Goal: Task Accomplishment & Management: Use online tool/utility

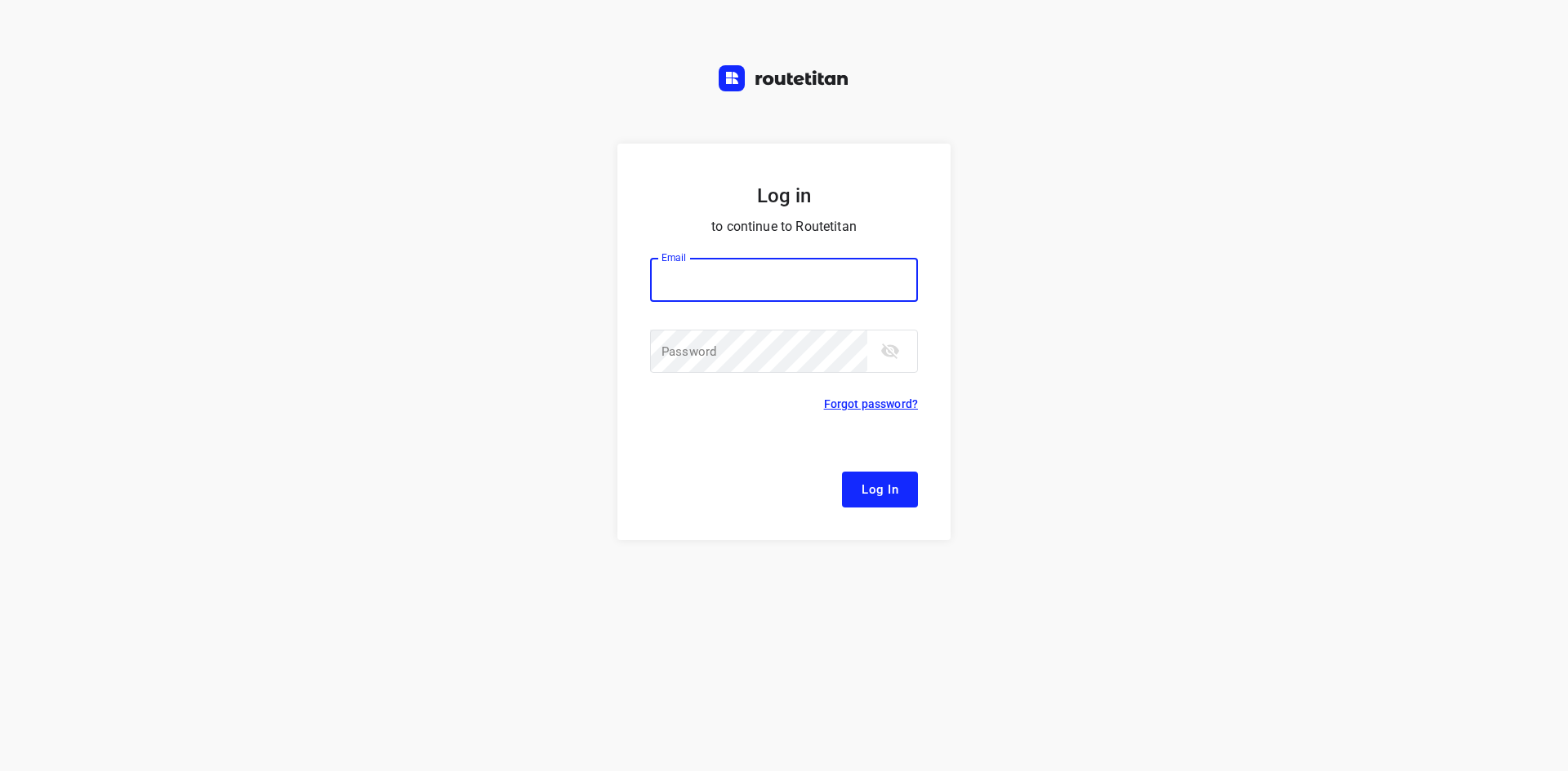
type input "[EMAIL_ADDRESS][DOMAIN_NAME]"
click at [876, 498] on span "Log In" at bounding box center [879, 489] width 37 height 21
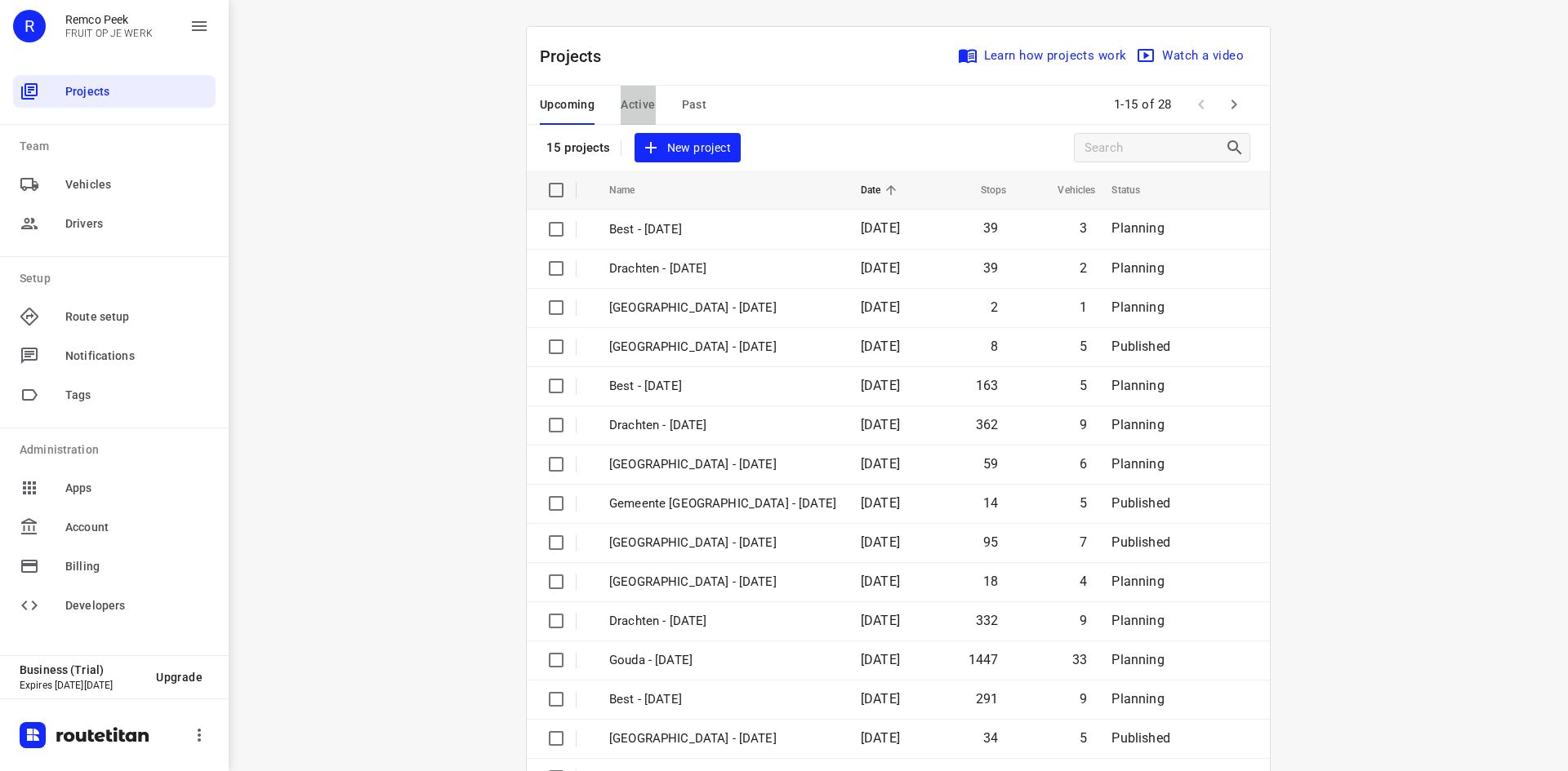
click at [636, 109] on span "Active" at bounding box center [638, 105] width 34 height 21
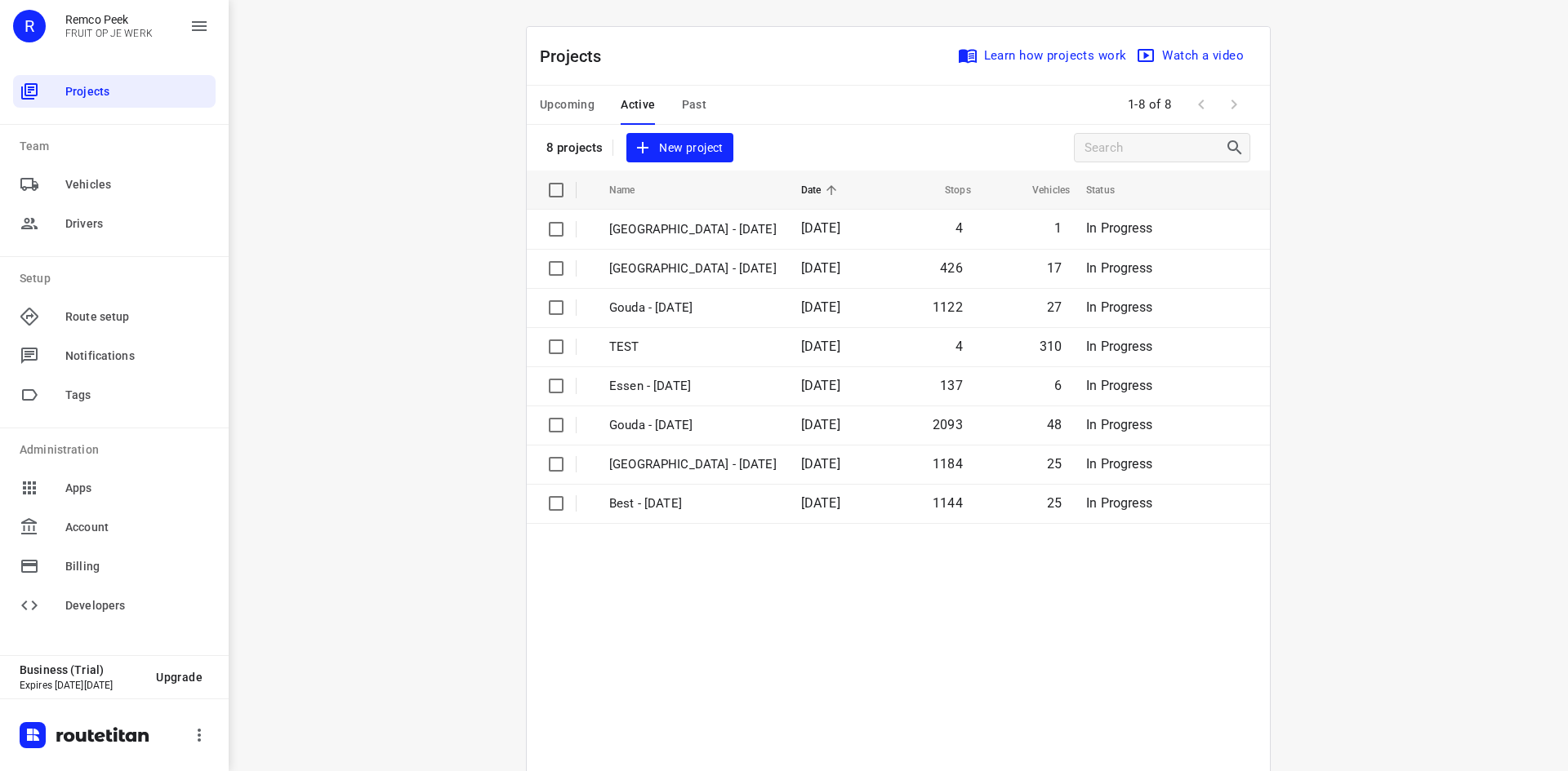
drag, startPoint x: 636, startPoint y: 109, endPoint x: 445, endPoint y: 206, distance: 214.2
click at [445, 206] on div "i © 2025 Routetitan , © Stadia Maps , © OpenMapTiles © OpenStreetMap contributo…" at bounding box center [897, 385] width 1339 height 771
click at [555, 104] on span "Upcoming" at bounding box center [566, 105] width 54 height 21
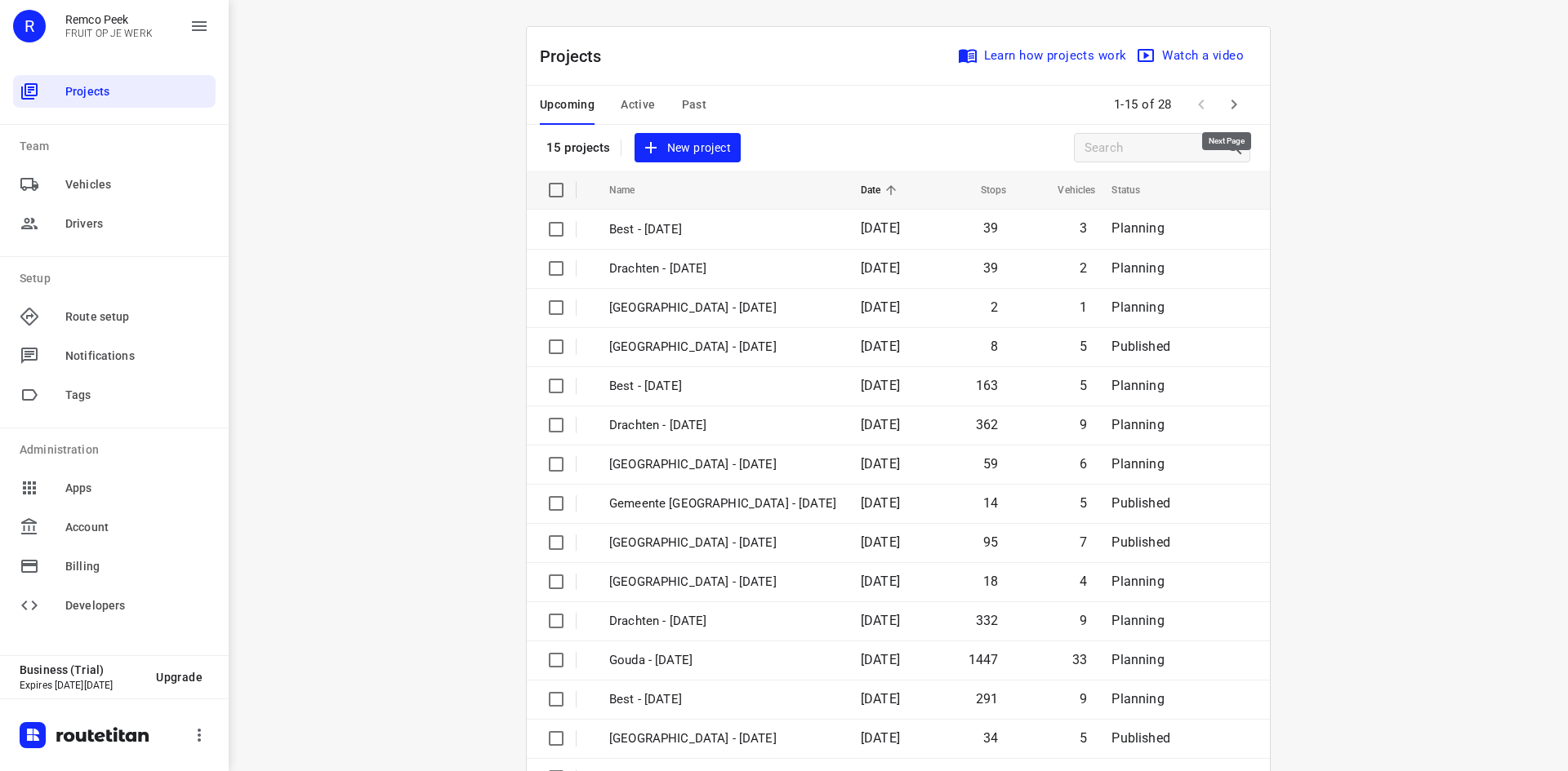
click at [1234, 112] on icon "button" at bounding box center [1234, 105] width 20 height 20
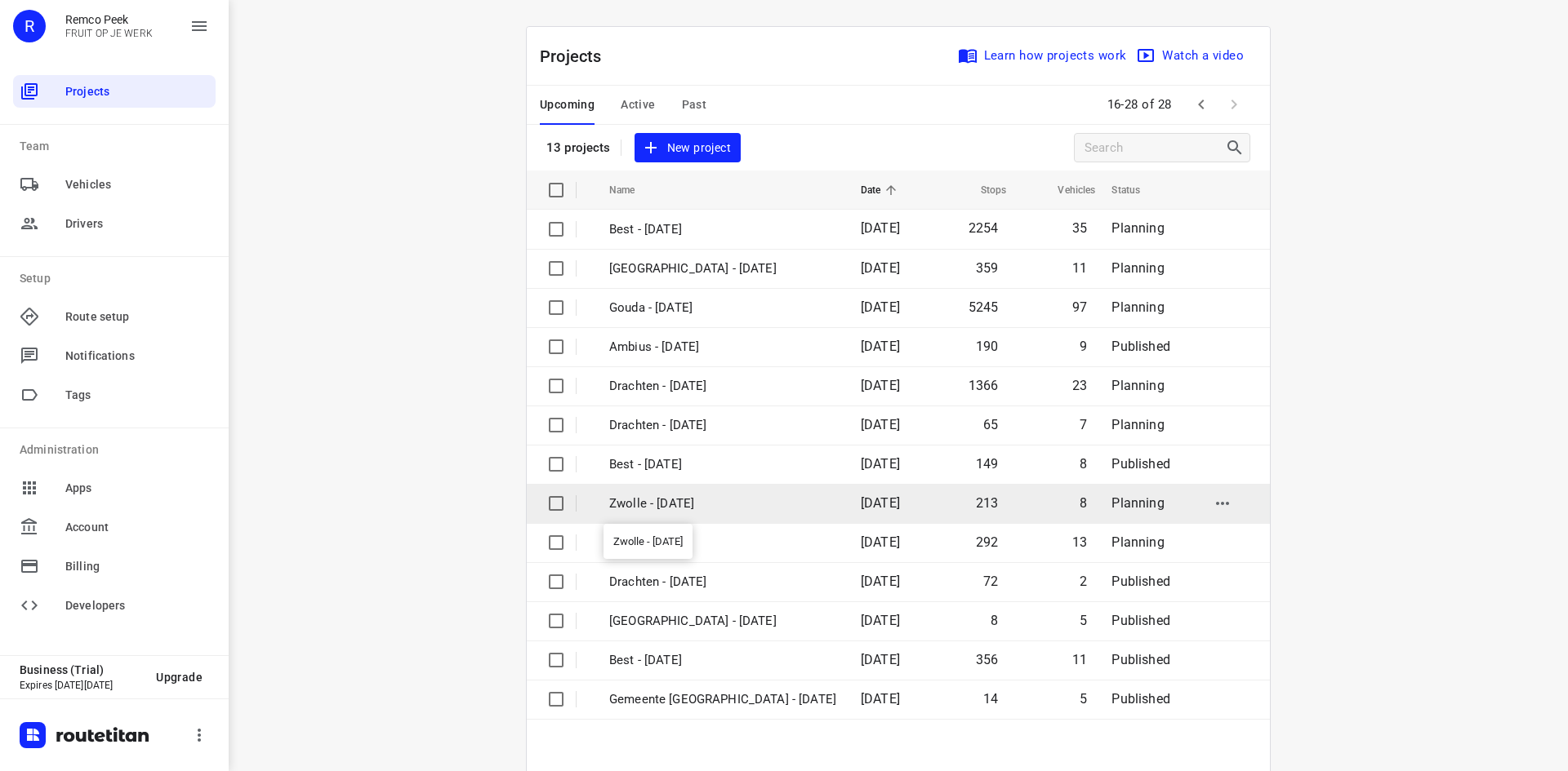
click at [637, 498] on p "Zwolle - [DATE]" at bounding box center [722, 504] width 227 height 19
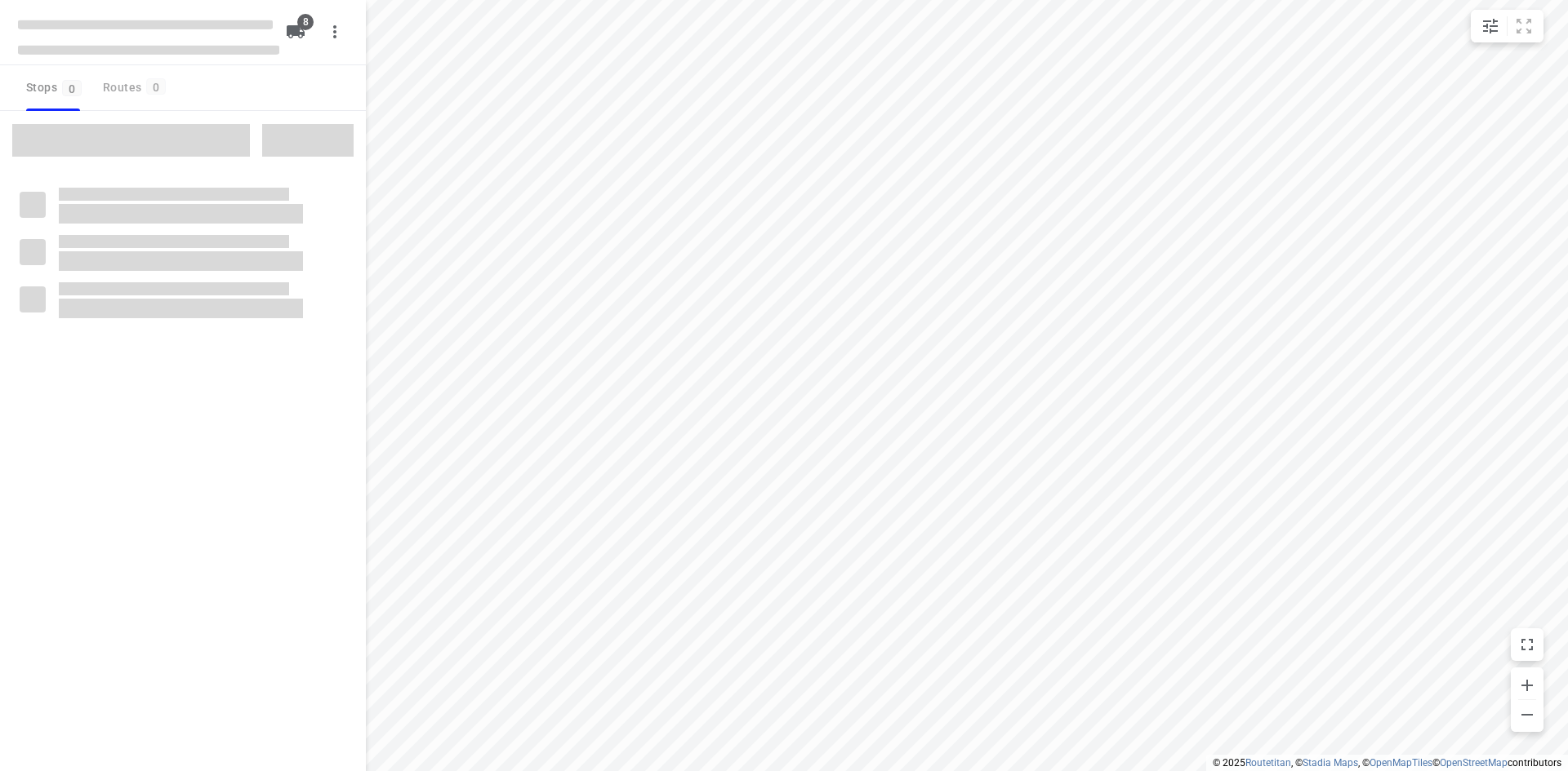
checkbox input "true"
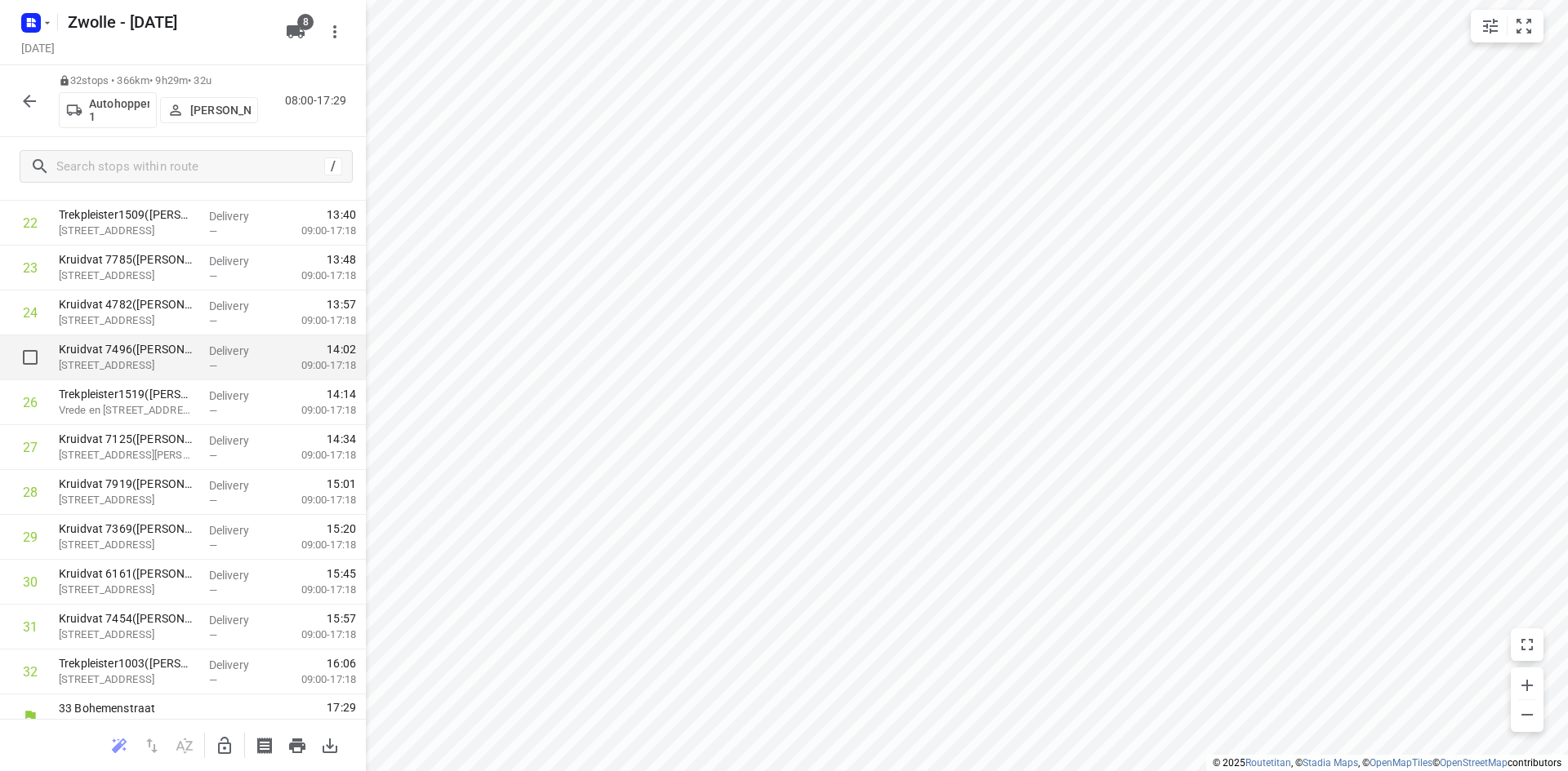
scroll to position [1040, 0]
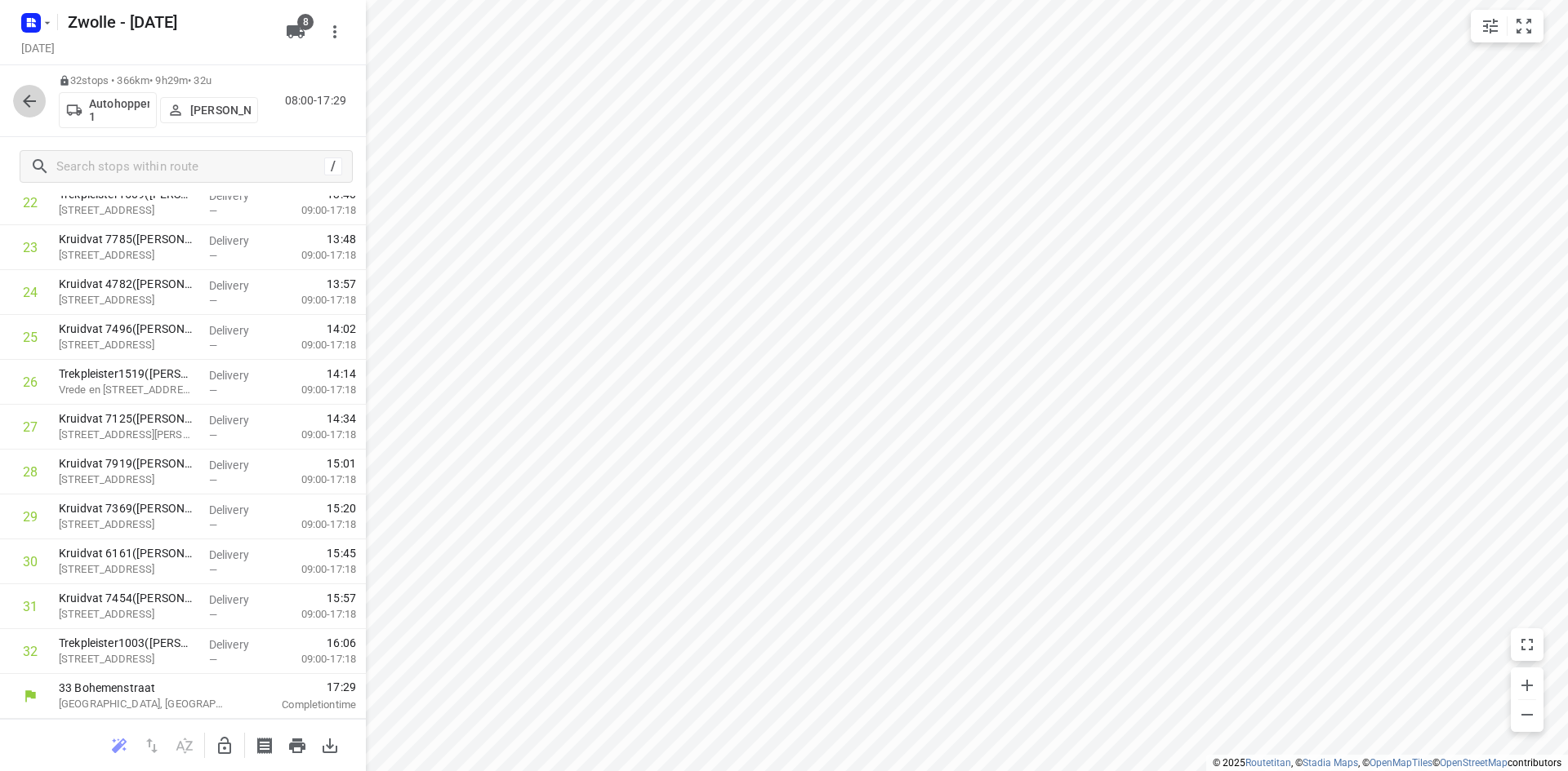
click at [29, 95] on icon "button" at bounding box center [29, 101] width 13 height 13
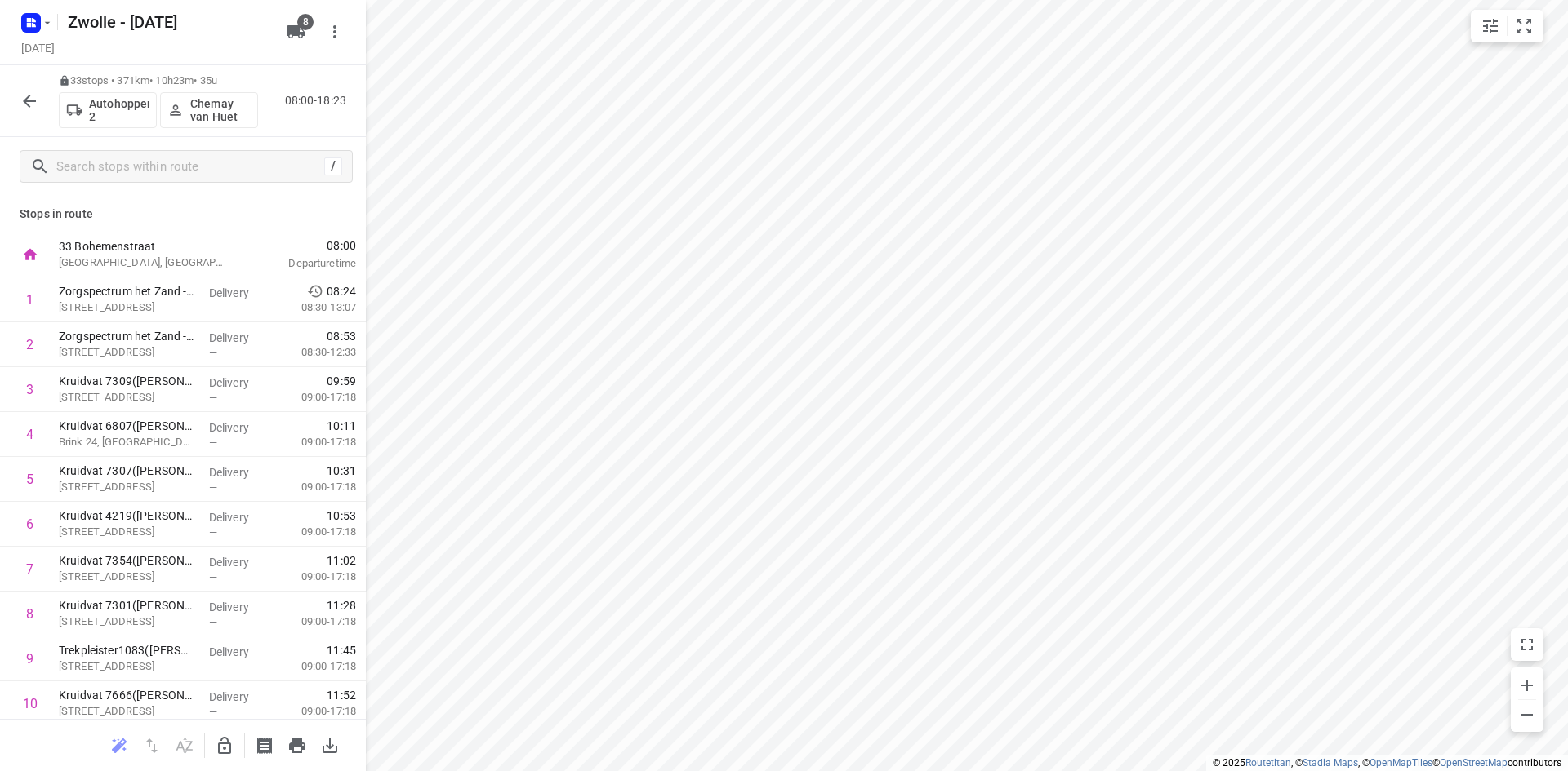
click at [24, 98] on icon "button" at bounding box center [30, 101] width 20 height 20
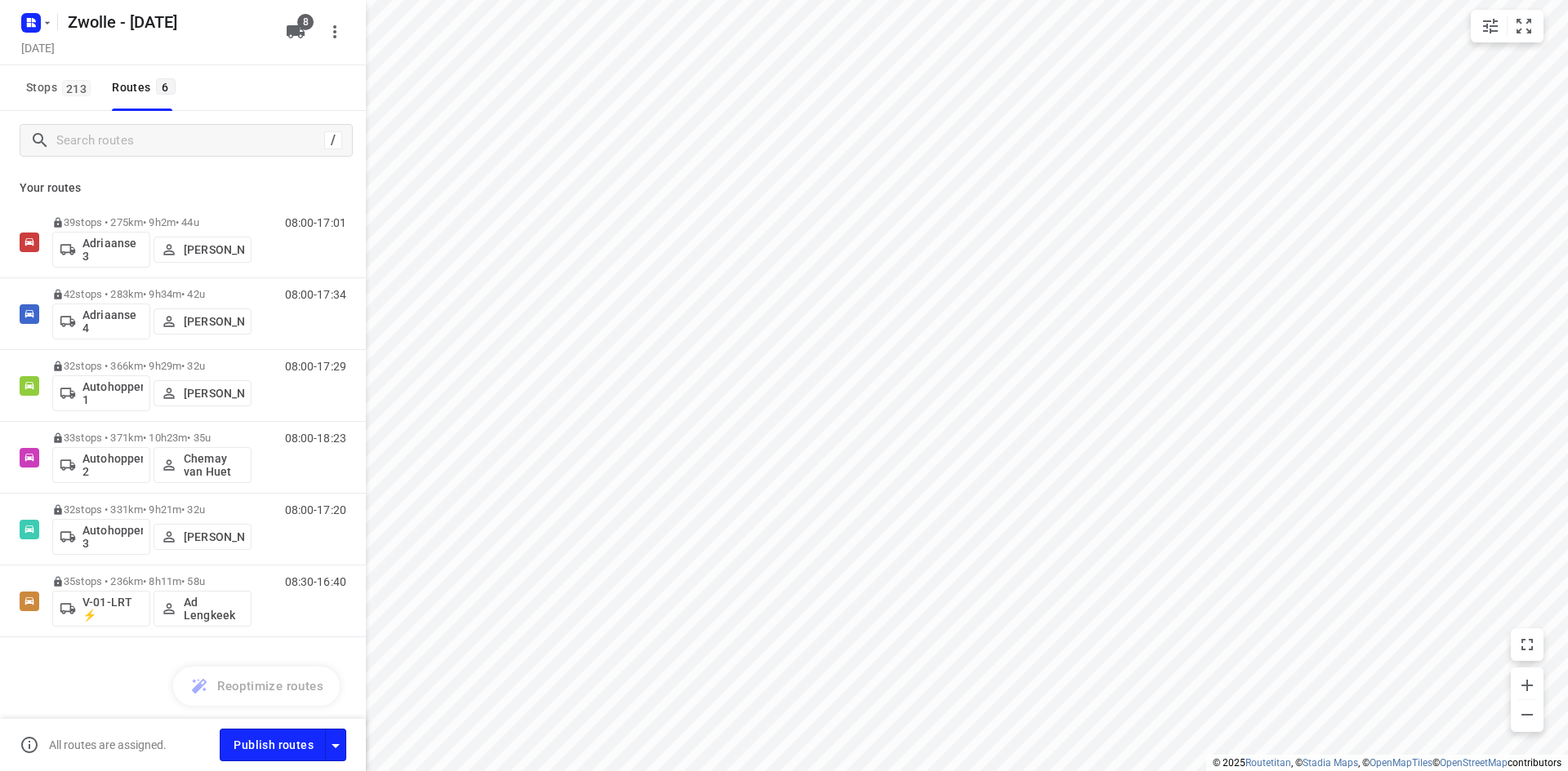
drag, startPoint x: 273, startPoint y: 747, endPoint x: 87, endPoint y: 679, distance: 198.0
click at [87, 679] on div "39 stops • 275km • 9h2m • 44u Adriaanse 3 [PERSON_NAME] 08:00-17:01 42 stops • …" at bounding box center [183, 479] width 366 height 545
click at [273, 754] on span "Publish routes" at bounding box center [274, 746] width 80 height 21
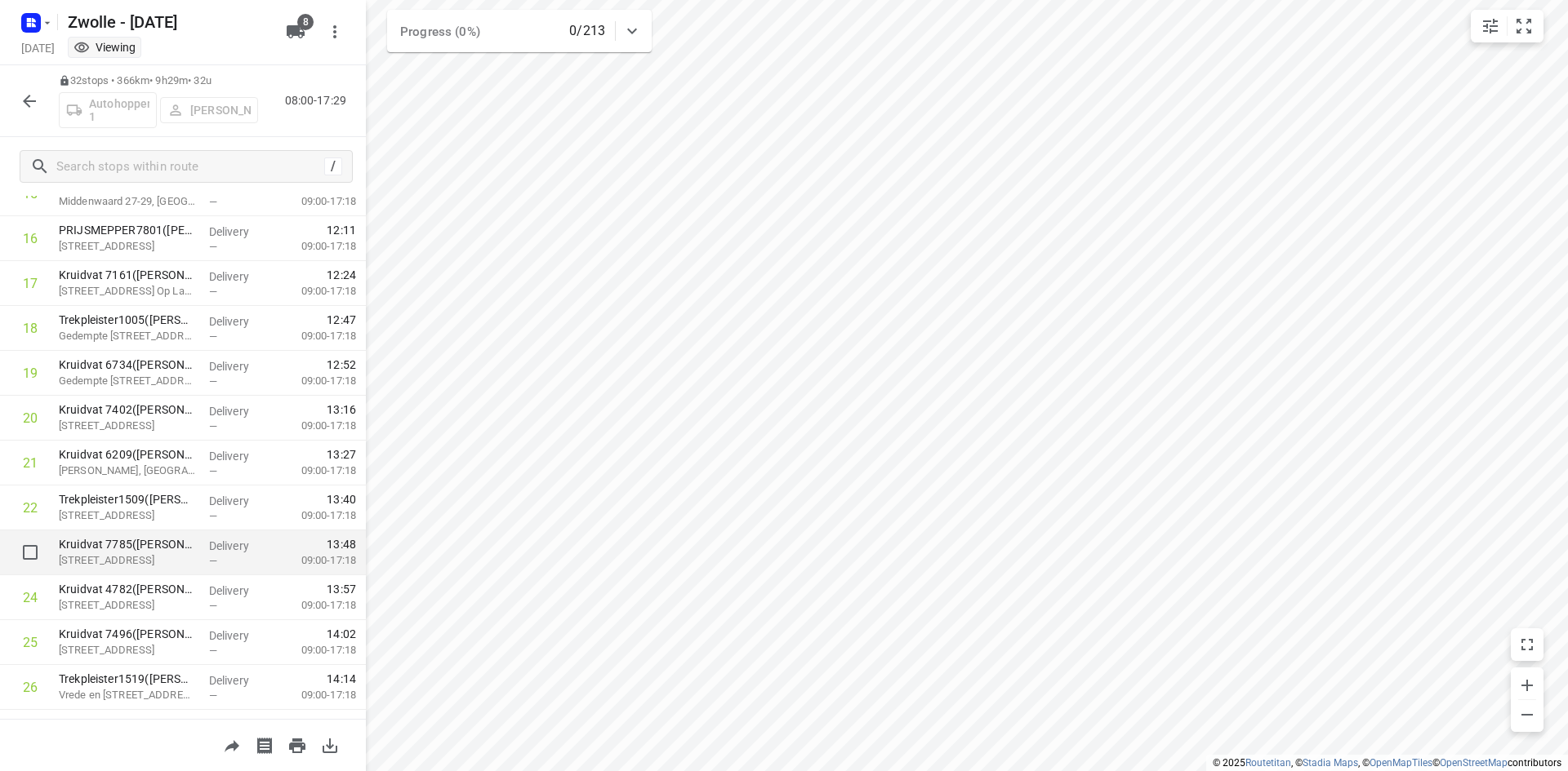
scroll to position [898, 0]
